Goal: Task Accomplishment & Management: Use online tool/utility

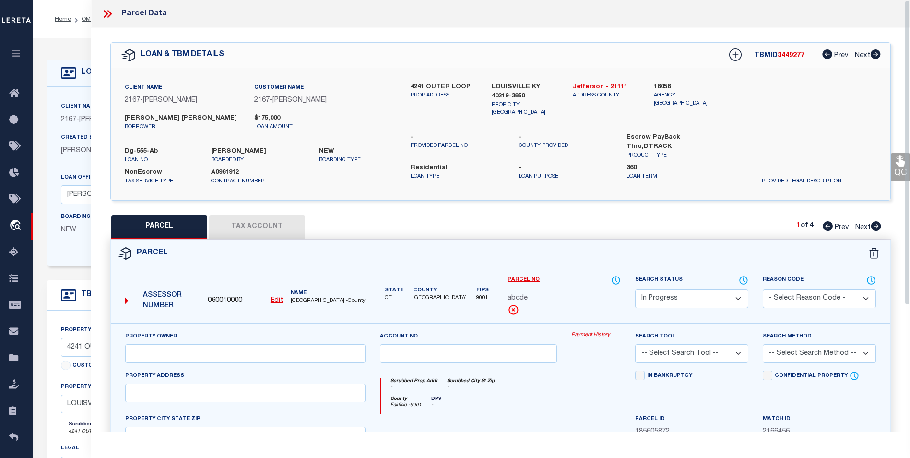
select select "IP"
select select "10920"
select select "10"
select select "NonEscrow"
click at [16, 52] on icon "button" at bounding box center [16, 53] width 11 height 9
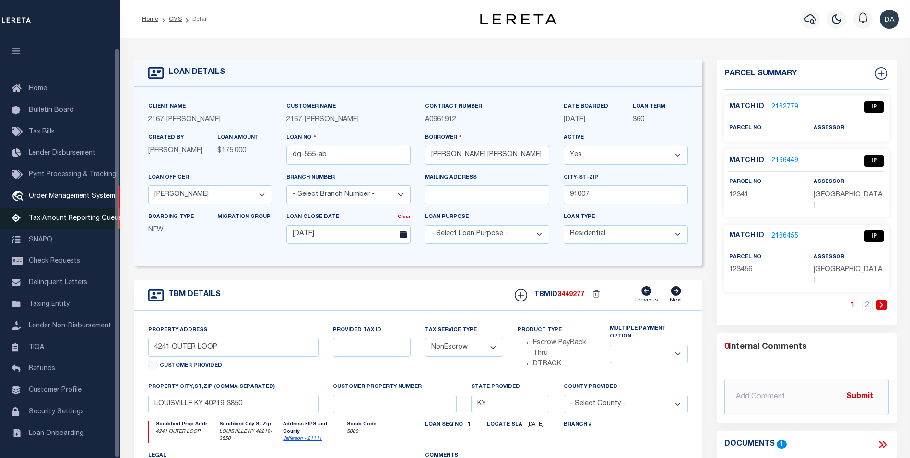
scroll to position [10, 0]
click at [66, 435] on span "Loan Onboarding" at bounding box center [56, 432] width 55 height 7
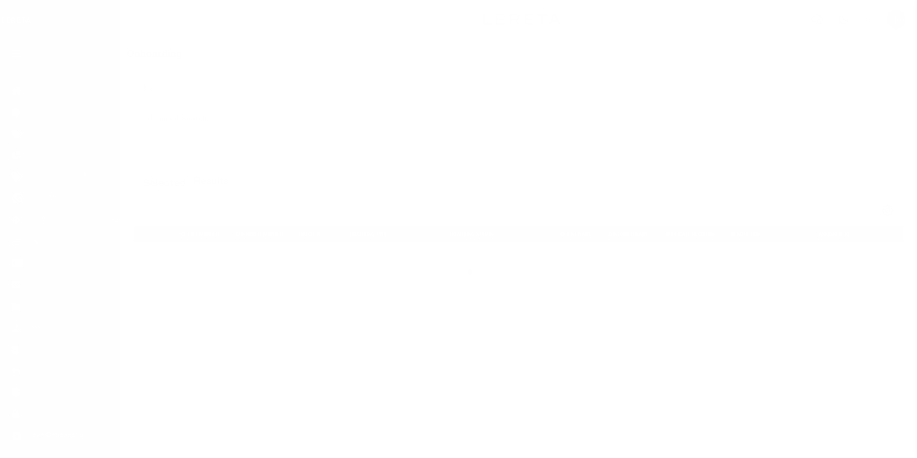
scroll to position [10, 0]
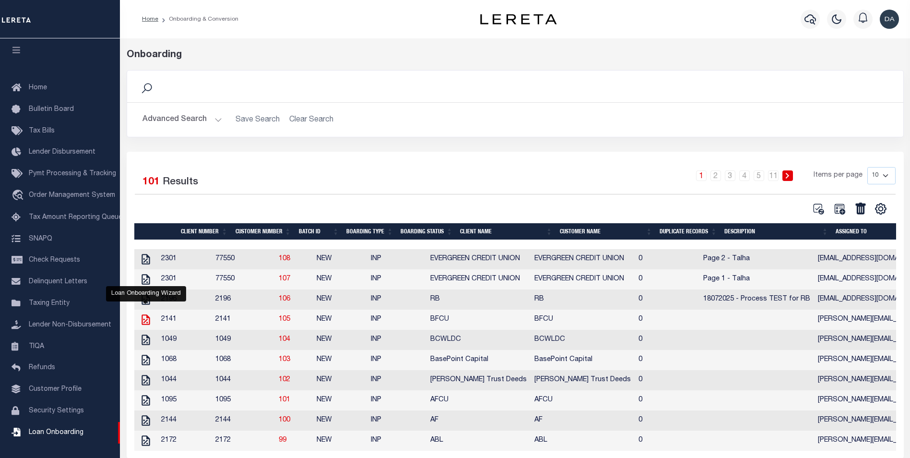
click at [144, 322] on icon "" at bounding box center [146, 319] width 8 height 11
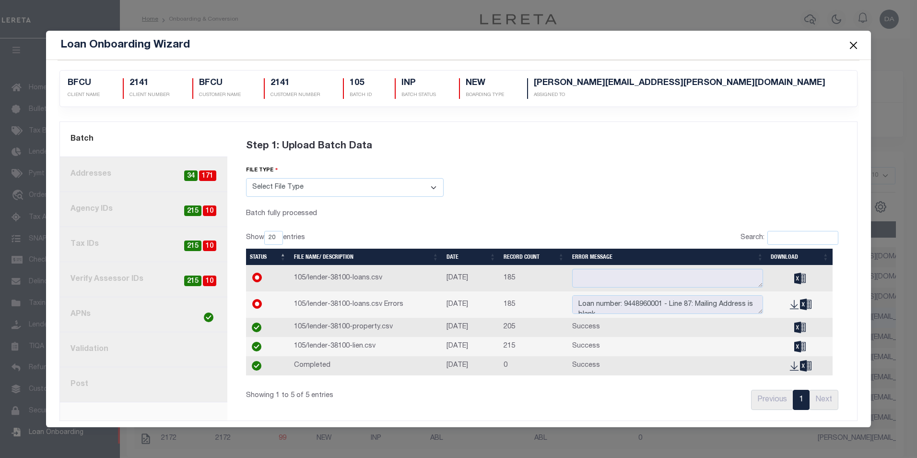
click at [84, 386] on link "8. Post" at bounding box center [143, 384] width 167 height 35
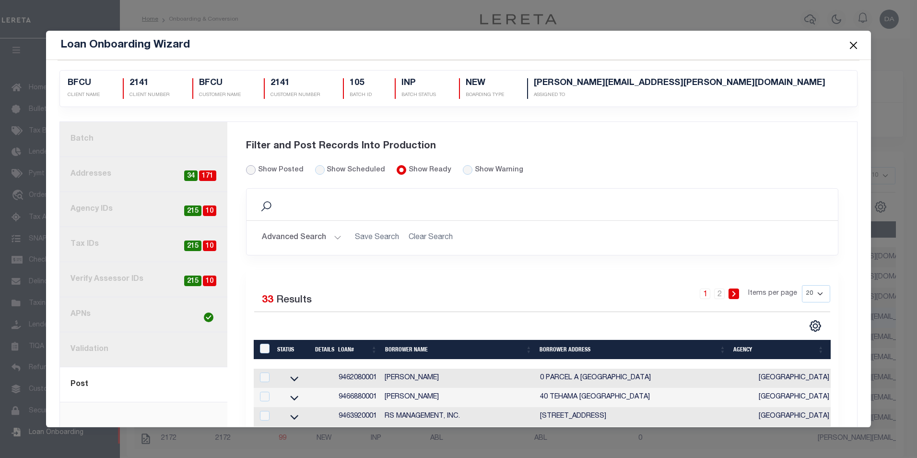
click at [252, 169] on input "Show Posted" at bounding box center [251, 170] width 10 height 10
radio input "true"
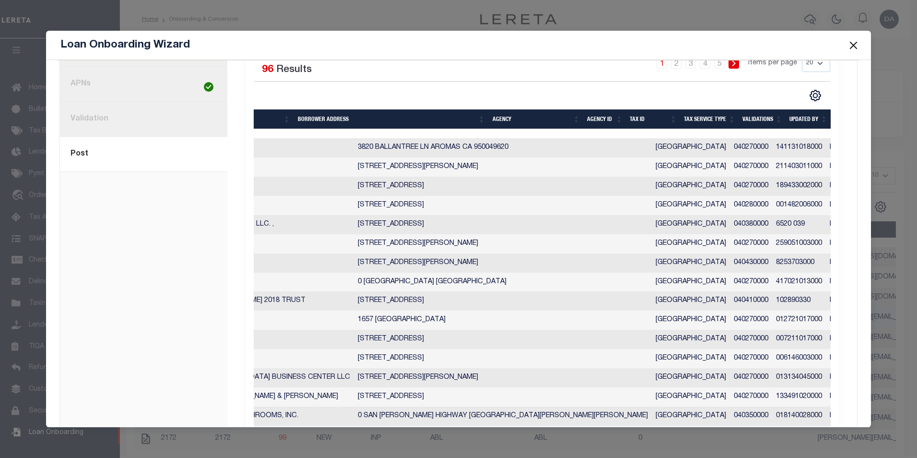
scroll to position [0, 0]
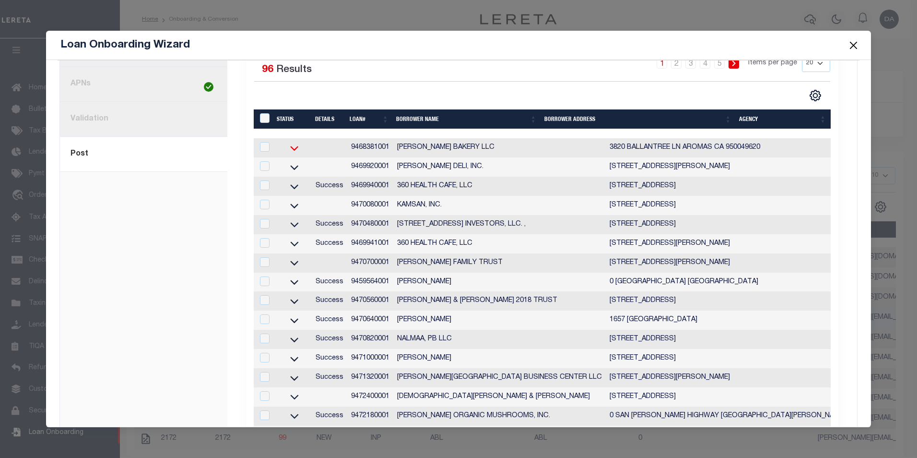
click at [295, 148] on icon at bounding box center [295, 148] width 24 height 10
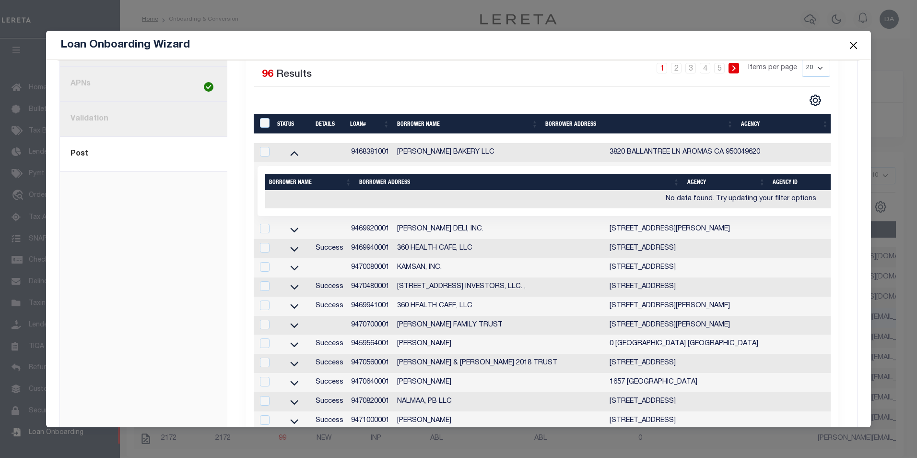
click at [295, 149] on link at bounding box center [294, 152] width 27 height 7
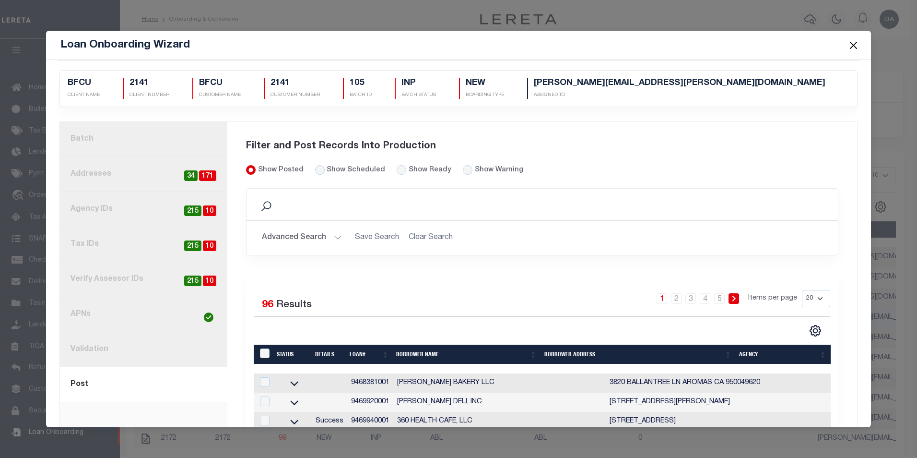
drag, startPoint x: 380, startPoint y: 311, endPoint x: 334, endPoint y: 292, distance: 50.5
click at [334, 303] on div "Selected 96 Results" at bounding box center [320, 303] width 133 height 27
click at [319, 168] on input "Show Scheduled" at bounding box center [320, 170] width 10 height 10
radio input "true"
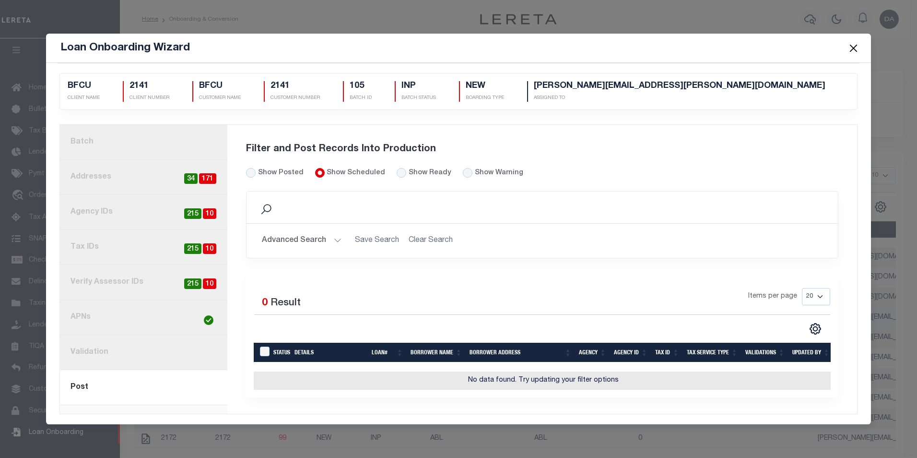
click at [161, 405] on div "1. Batch 2. Addresses 171 34 3. Agency IDs 10 215 4. Tax IDs 10 215 5. Verify A…" at bounding box center [143, 269] width 167 height 289
click at [249, 168] on input "Show Posted" at bounding box center [251, 173] width 10 height 10
radio input "true"
